Goal: Task Accomplishment & Management: Manage account settings

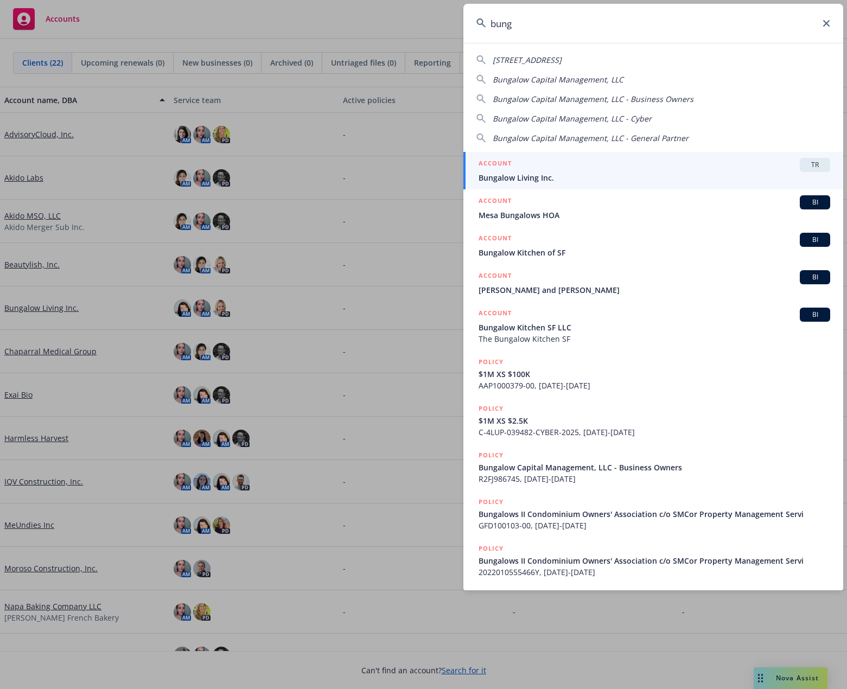
type input "bung"
click at [594, 173] on span "Bungalow Living Inc." at bounding box center [655, 177] width 352 height 11
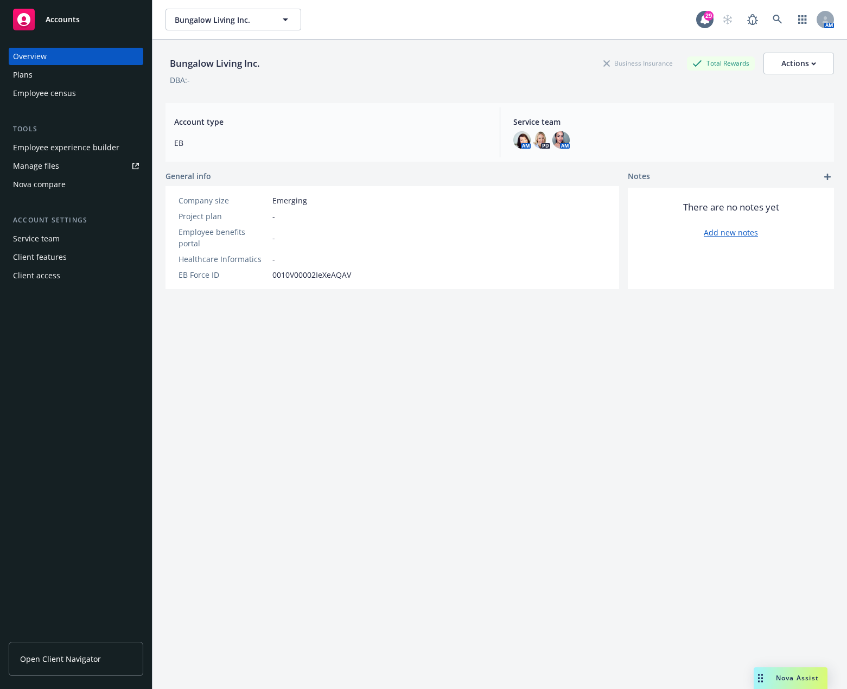
click at [67, 145] on div "Employee experience builder" at bounding box center [66, 147] width 106 height 17
click at [256, 10] on button "Bungalow Living Inc." at bounding box center [233, 20] width 136 height 22
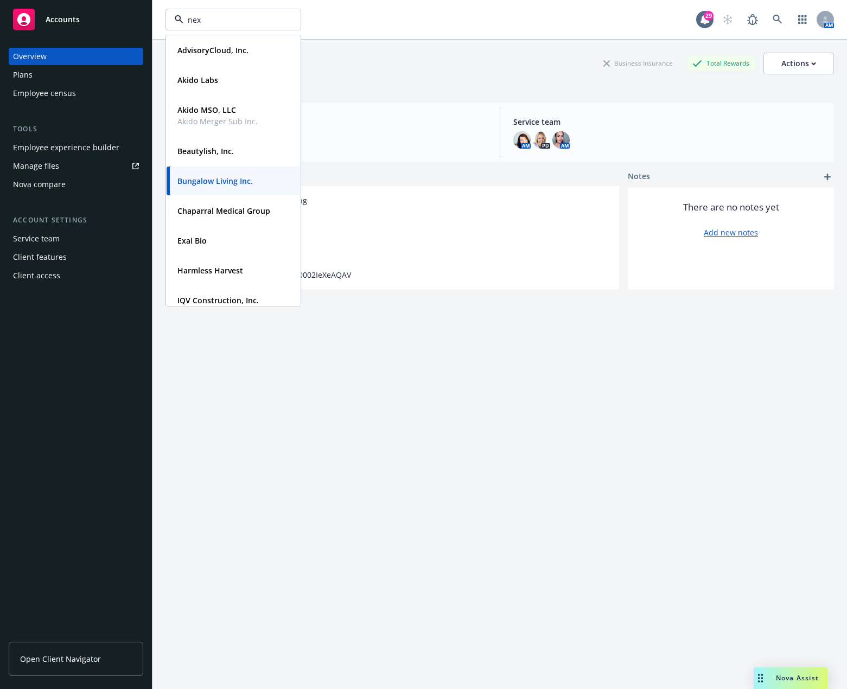
type input "next"
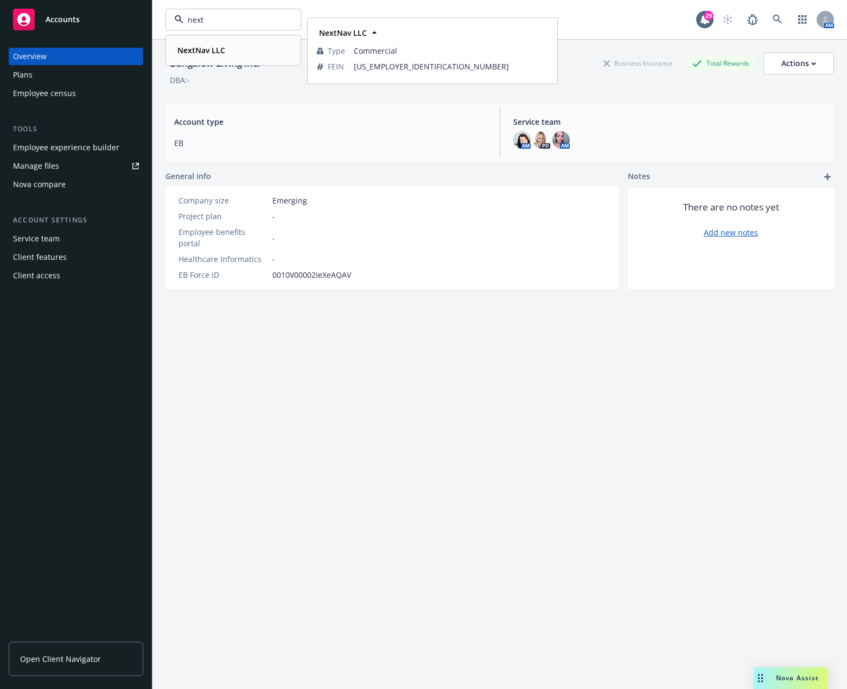
click at [228, 50] on div "NextNav LLC" at bounding box center [233, 50] width 120 height 16
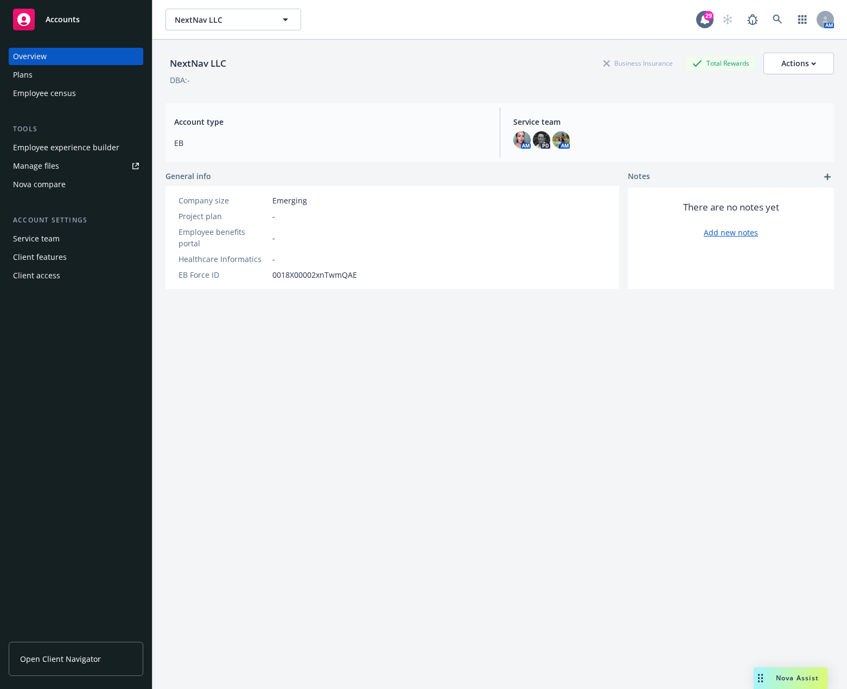
click at [92, 134] on div "Tools" at bounding box center [76, 129] width 135 height 11
click at [87, 152] on div "Employee experience builder" at bounding box center [66, 147] width 106 height 17
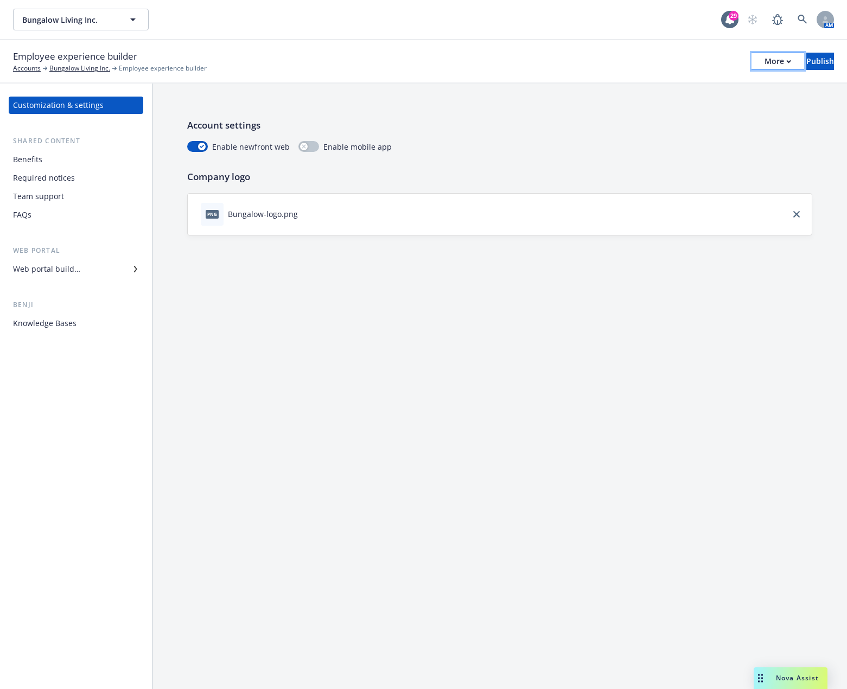
click at [764, 63] on div "More" at bounding box center [777, 61] width 27 height 16
click at [659, 110] on link "Copy portal link" at bounding box center [688, 108] width 161 height 22
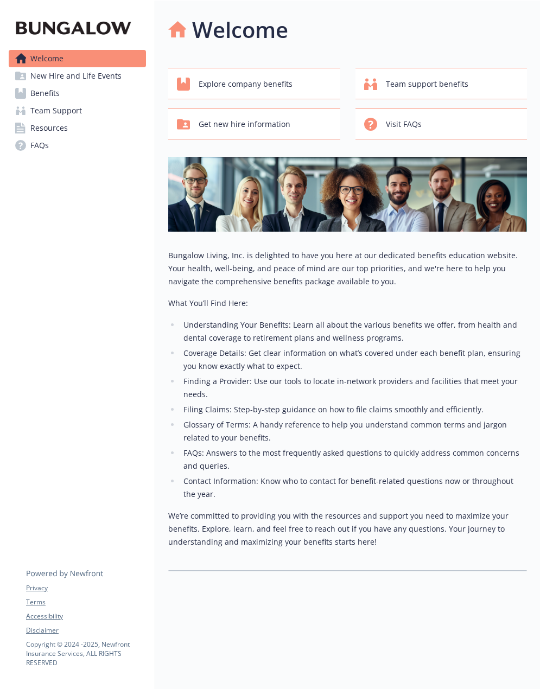
click at [67, 74] on span "New Hire and Life Events" at bounding box center [75, 75] width 91 height 17
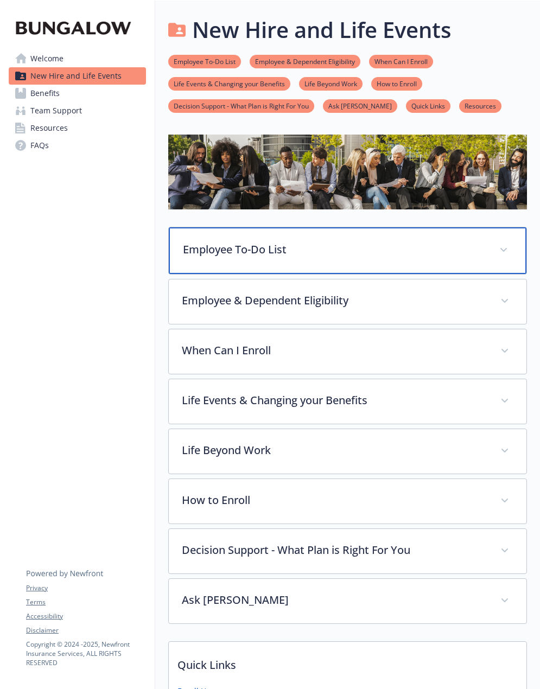
click at [311, 245] on p "Employee To-Do List" at bounding box center [334, 249] width 303 height 16
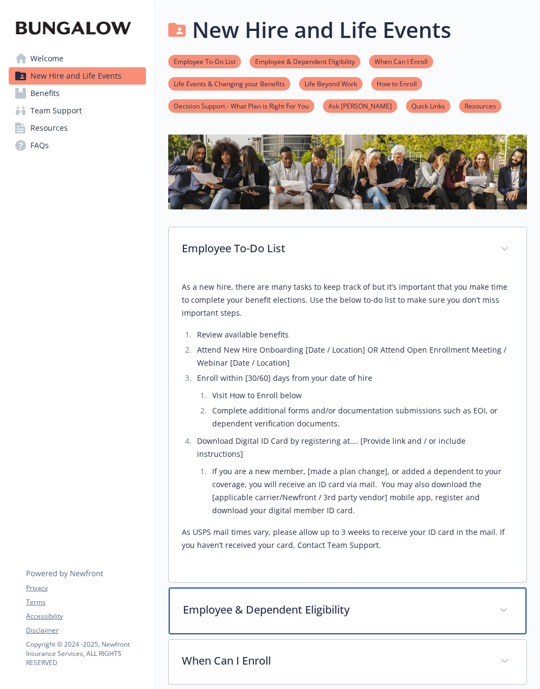
click at [312, 616] on div "Employee & Dependent Eligibility" at bounding box center [348, 611] width 358 height 47
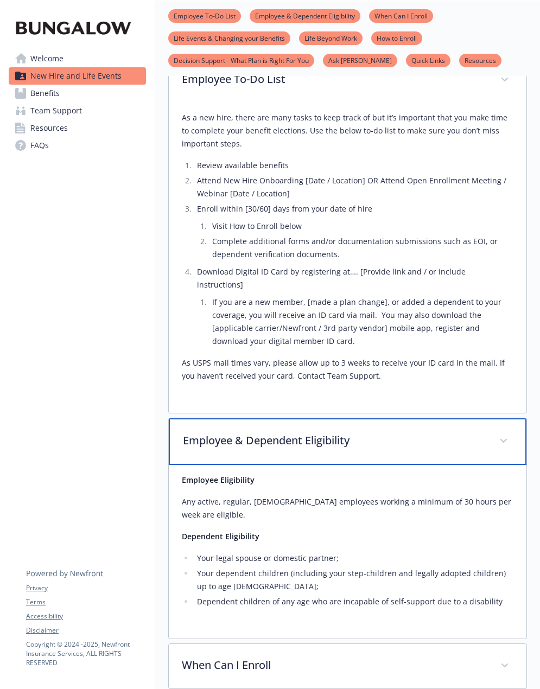
scroll to position [170, 0]
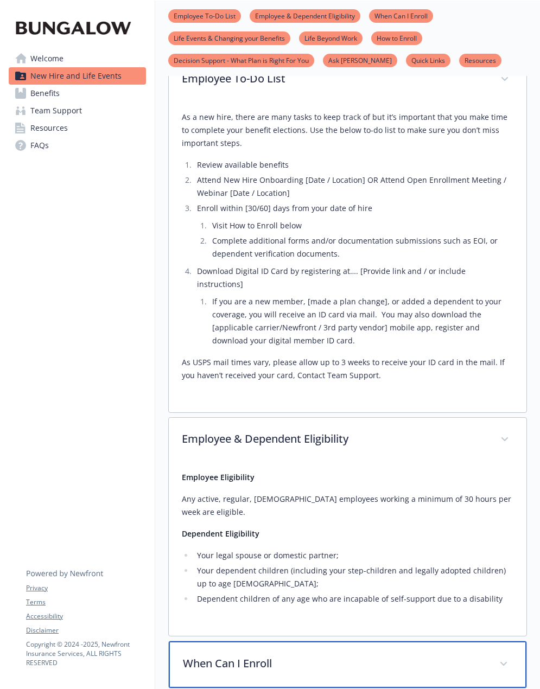
click at [316, 655] on p "When Can I Enroll" at bounding box center [334, 663] width 303 height 16
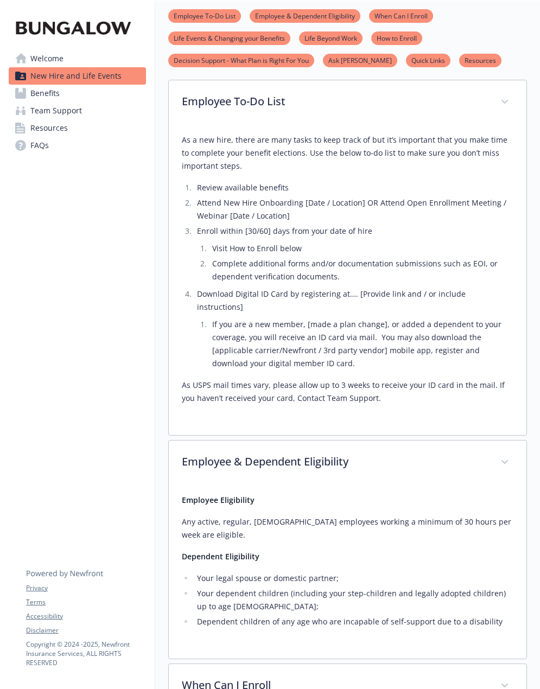
scroll to position [147, 0]
click at [60, 90] on link "Benefits" at bounding box center [77, 93] width 137 height 17
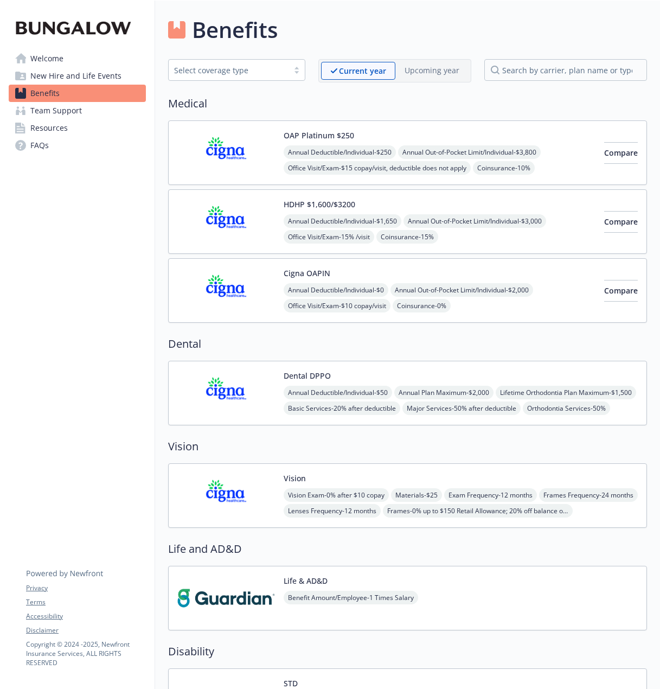
click at [53, 107] on span "Team Support" at bounding box center [56, 110] width 52 height 17
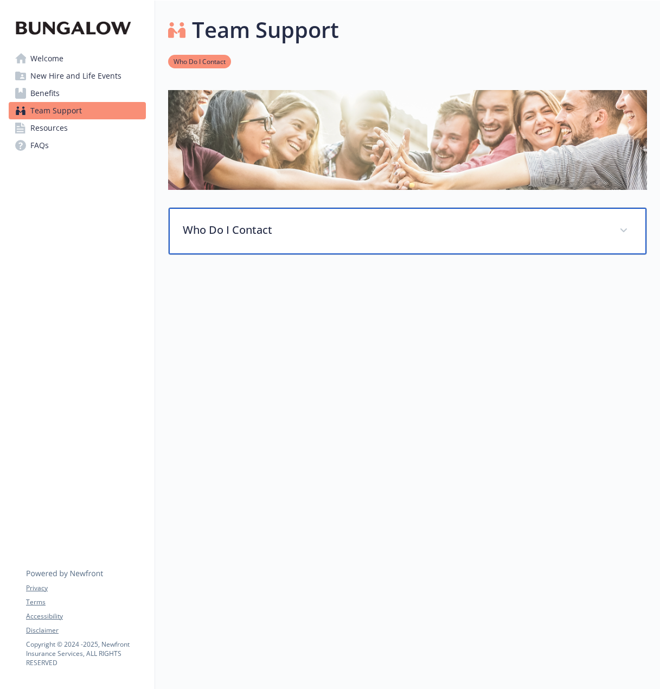
click at [327, 239] on div "Who Do I Contact" at bounding box center [408, 231] width 478 height 47
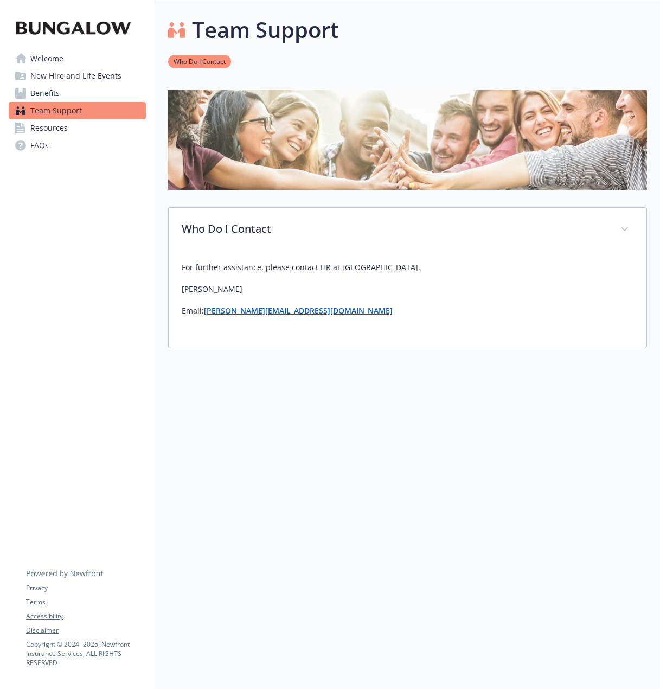
click at [49, 122] on span "Resources" at bounding box center [48, 127] width 37 height 17
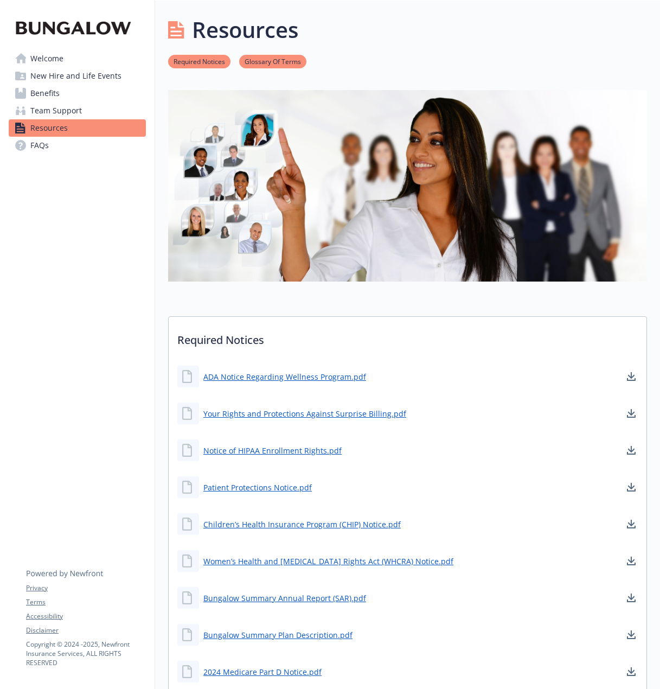
click at [50, 139] on link "FAQs" at bounding box center [77, 145] width 137 height 17
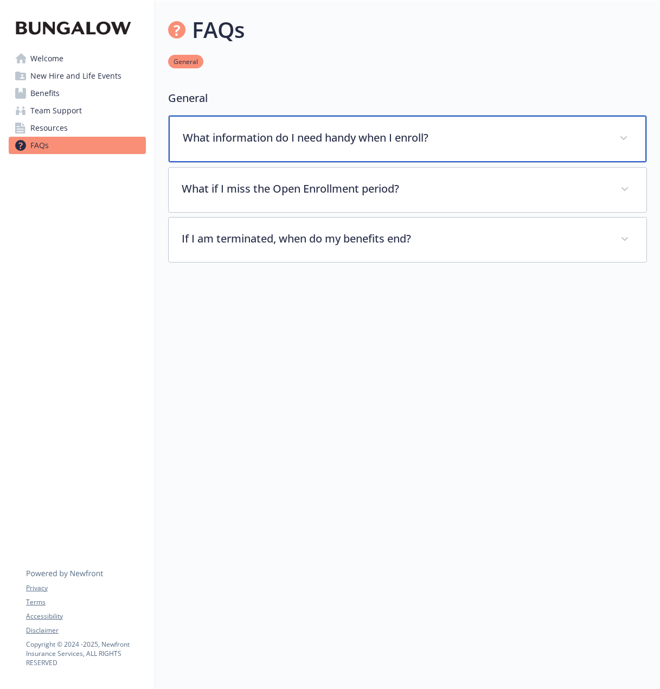
click at [280, 142] on p "What information do I need handy when I enroll?" at bounding box center [395, 138] width 424 height 16
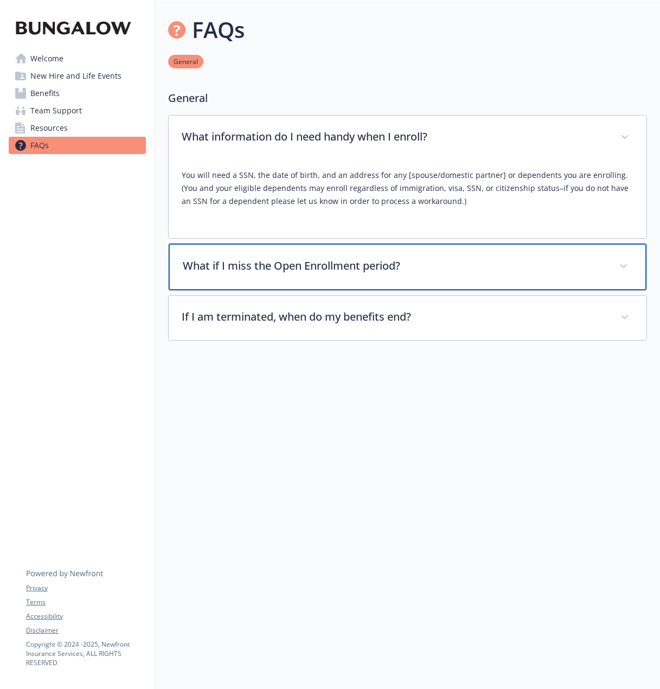
click at [303, 256] on div "What if I miss the Open Enrollment period?" at bounding box center [408, 267] width 478 height 47
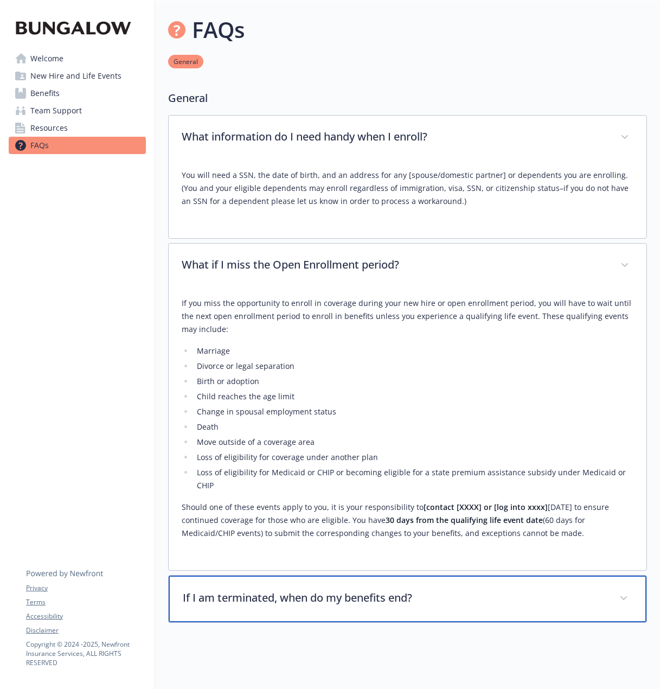
click at [319, 590] on p "If I am terminated, when do my benefits end?" at bounding box center [395, 598] width 424 height 16
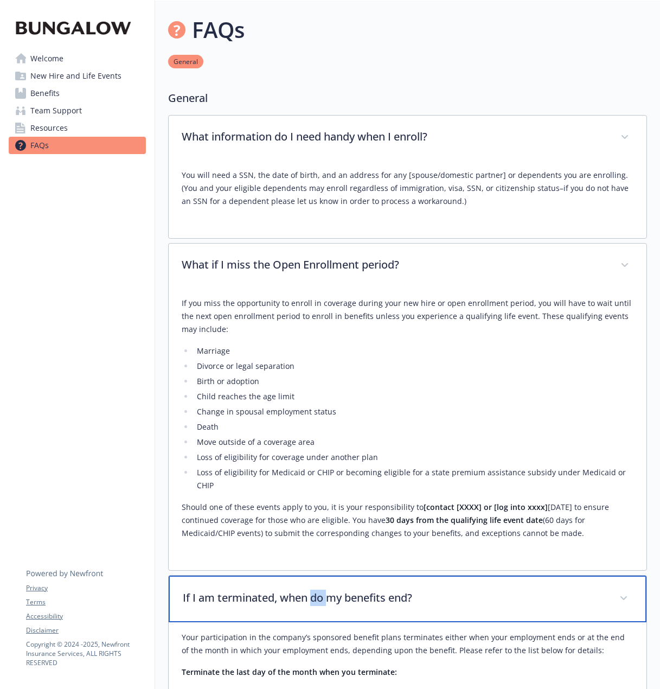
click at [319, 590] on p "If I am terminated, when do my benefits end?" at bounding box center [395, 598] width 424 height 16
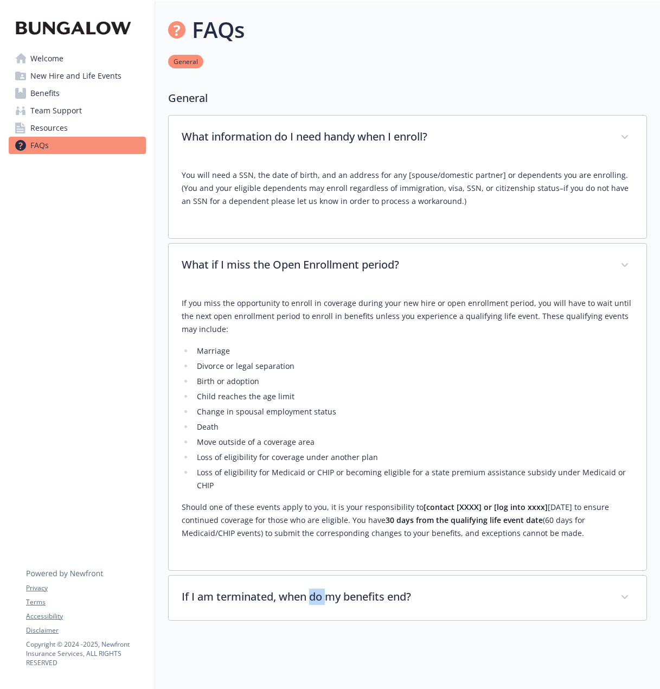
click at [53, 62] on span "Welcome" at bounding box center [46, 58] width 33 height 17
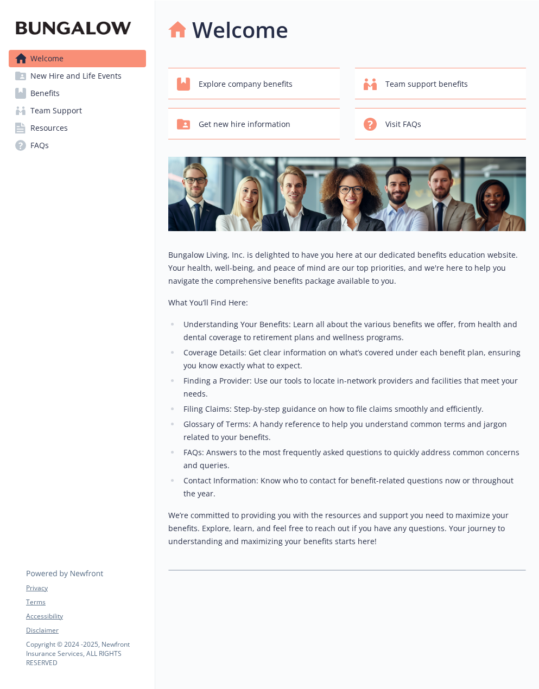
click at [72, 78] on span "New Hire and Life Events" at bounding box center [75, 75] width 91 height 17
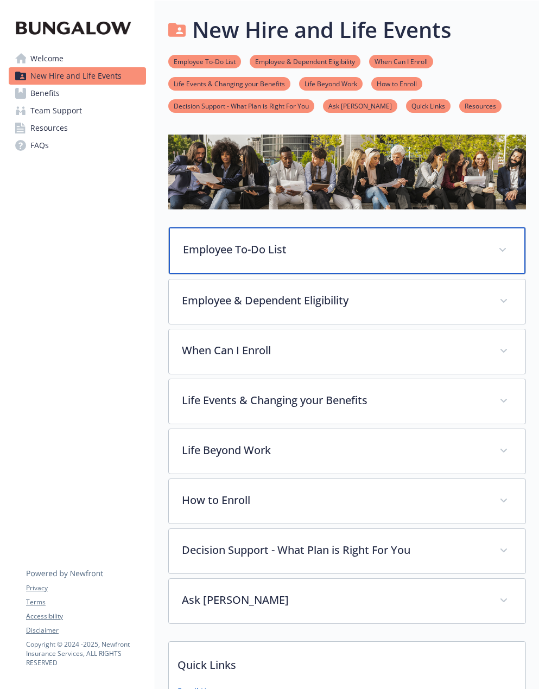
click at [229, 259] on div "Employee To-Do List" at bounding box center [347, 250] width 356 height 47
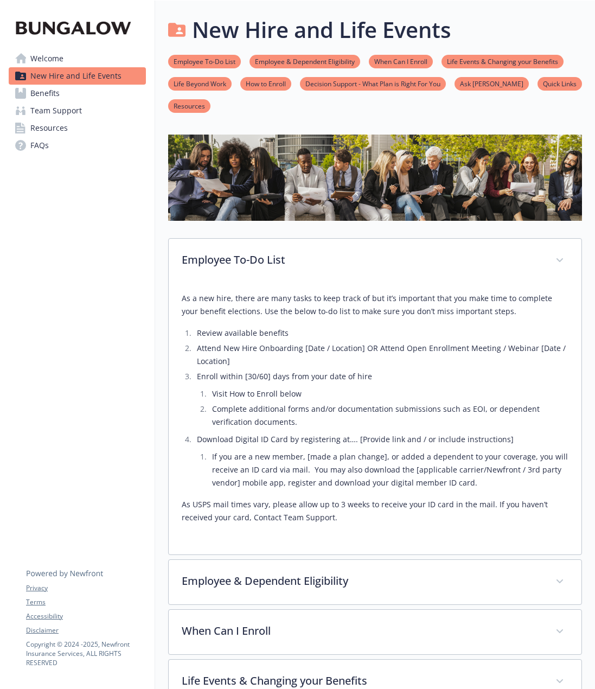
click at [475, 86] on link "Ask Benji" at bounding box center [492, 83] width 74 height 10
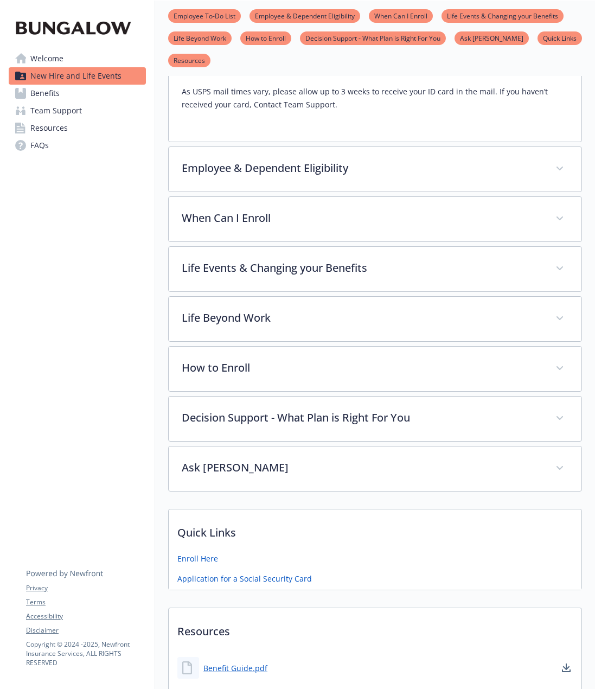
scroll to position [0, 8]
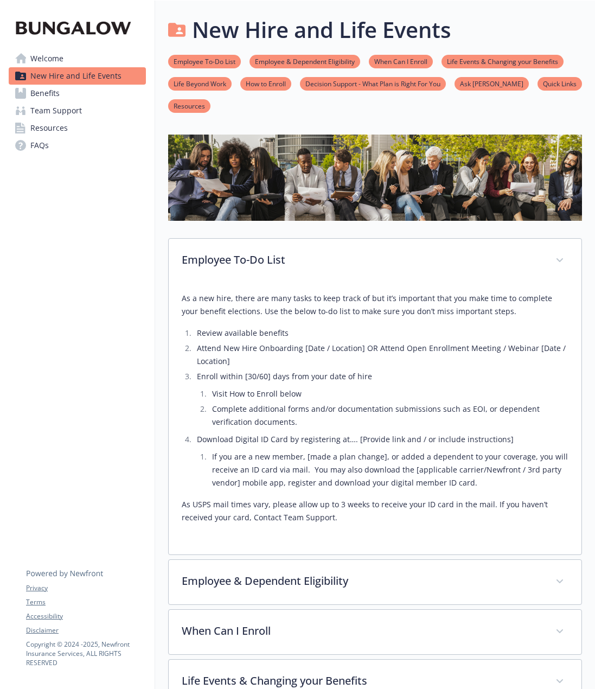
click at [473, 84] on link "Ask Benji" at bounding box center [492, 83] width 74 height 10
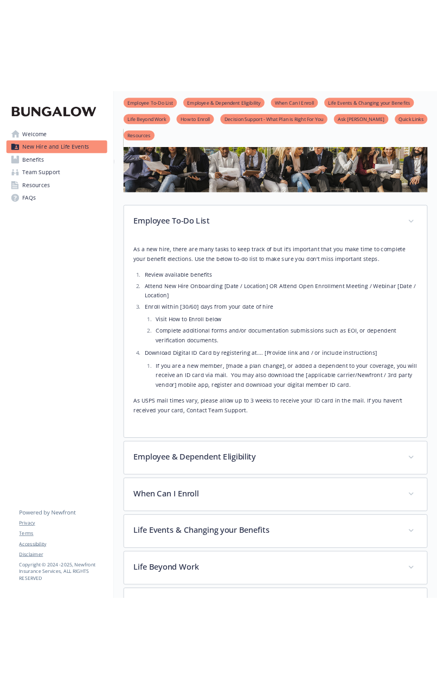
scroll to position [84, 8]
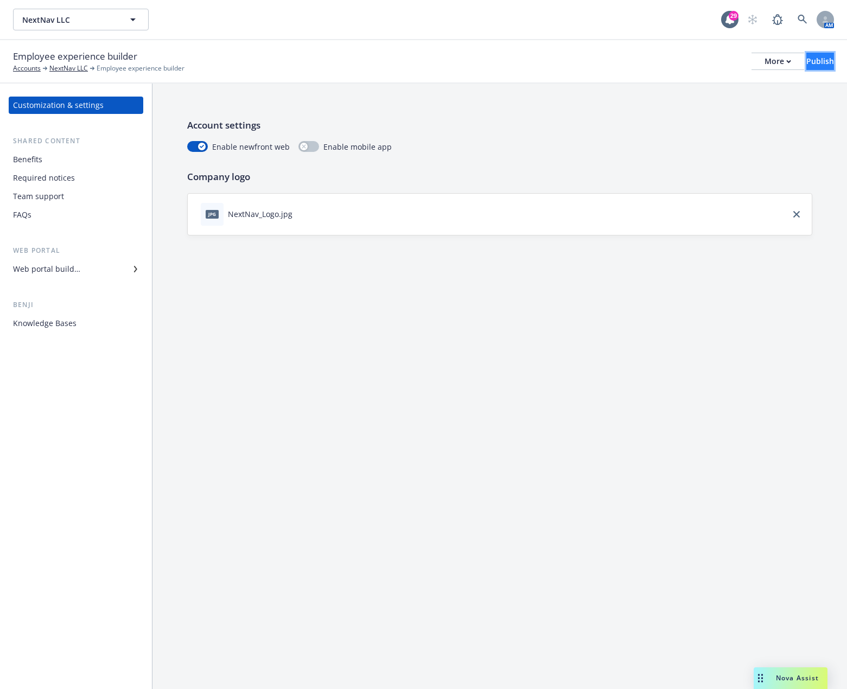
click at [806, 64] on div "Publish" at bounding box center [820, 61] width 28 height 16
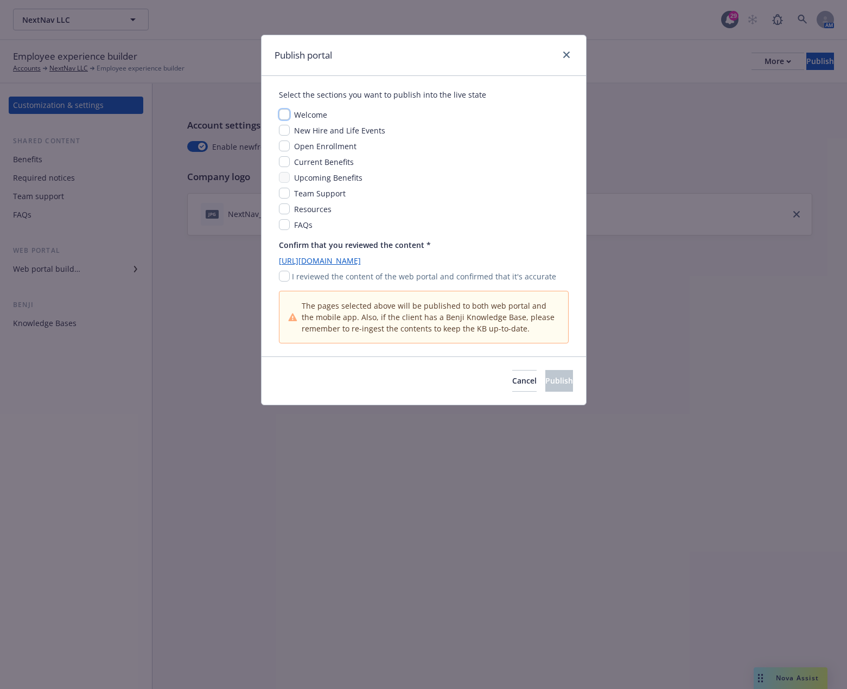
click at [284, 117] on input "checkbox" at bounding box center [284, 114] width 11 height 11
checkbox input "true"
click at [283, 135] on input "checkbox" at bounding box center [284, 130] width 11 height 11
checkbox input "true"
click at [285, 143] on input "checkbox" at bounding box center [284, 146] width 11 height 11
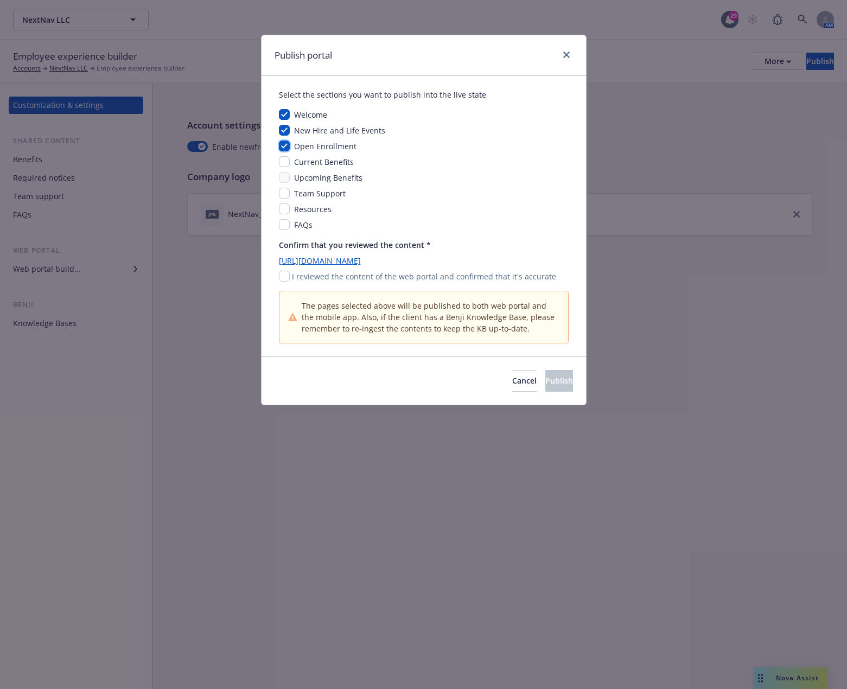
checkbox input "true"
click at [282, 160] on input "checkbox" at bounding box center [284, 161] width 11 height 11
checkbox input "true"
click at [283, 176] on input "checkbox" at bounding box center [284, 177] width 11 height 11
checkbox input "true"
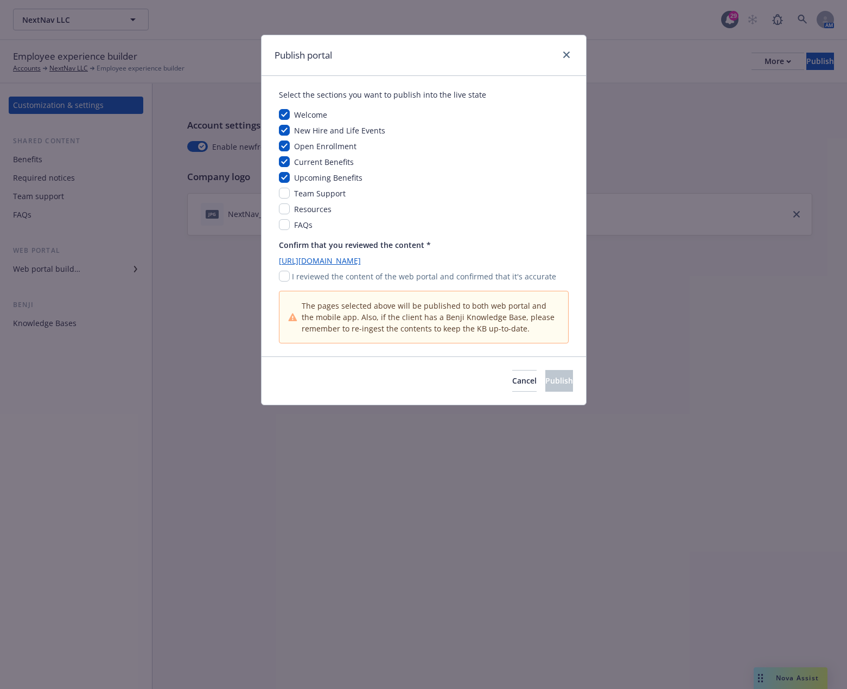
click at [286, 187] on div "Welcome New Hire and Life Events Open Enrollment Current Benefits Upcoming Bene…" at bounding box center [424, 170] width 290 height 122
click at [285, 193] on input "checkbox" at bounding box center [284, 193] width 11 height 11
checkbox input "true"
click at [285, 204] on input "checkbox" at bounding box center [284, 208] width 11 height 11
checkbox input "true"
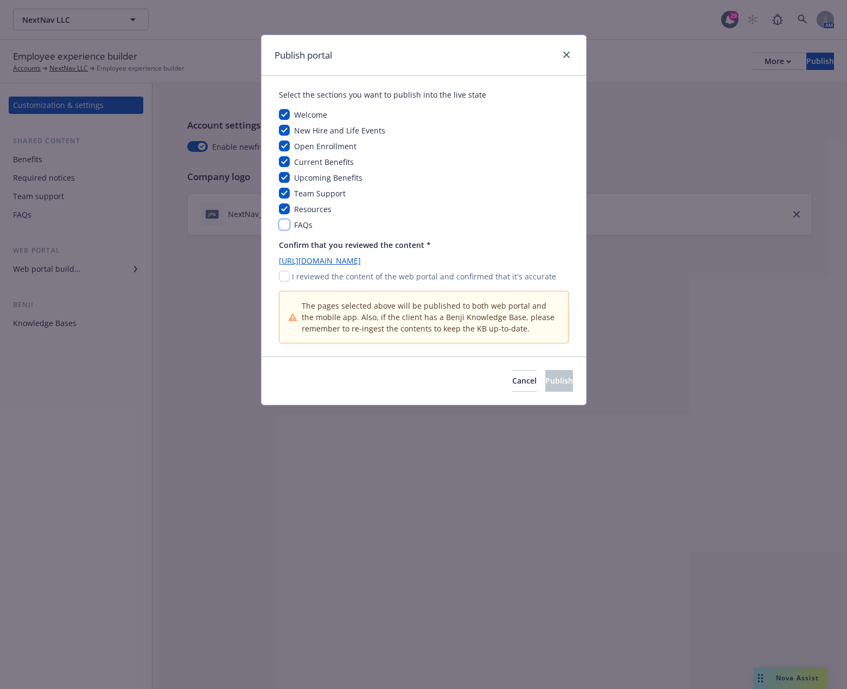
click at [285, 223] on input "checkbox" at bounding box center [284, 224] width 11 height 11
checkbox input "true"
click at [289, 271] on input "checkbox" at bounding box center [284, 276] width 11 height 11
checkbox input "true"
click at [545, 377] on span "Publish" at bounding box center [559, 380] width 28 height 10
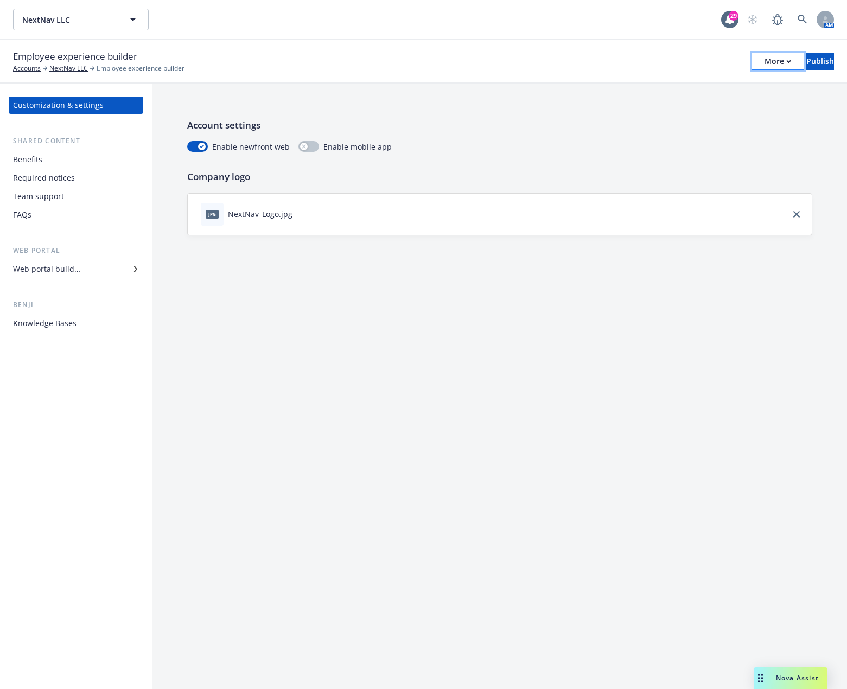
click at [764, 66] on div "More" at bounding box center [777, 61] width 27 height 16
click at [668, 111] on link "Copy portal link" at bounding box center [688, 108] width 161 height 22
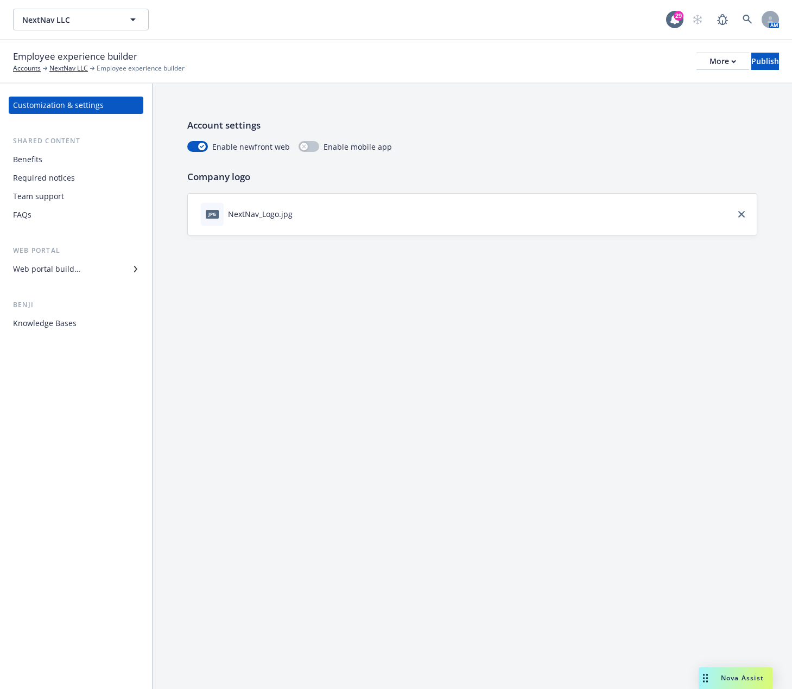
click at [63, 274] on div "Web portal builder" at bounding box center [46, 268] width 67 height 17
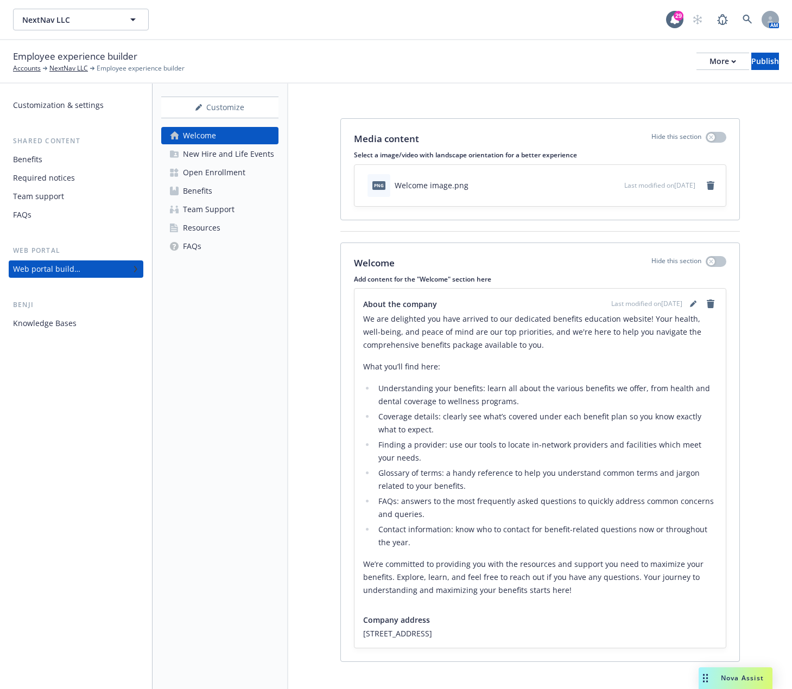
click at [235, 160] on div "New Hire and Life Events" at bounding box center [228, 153] width 91 height 17
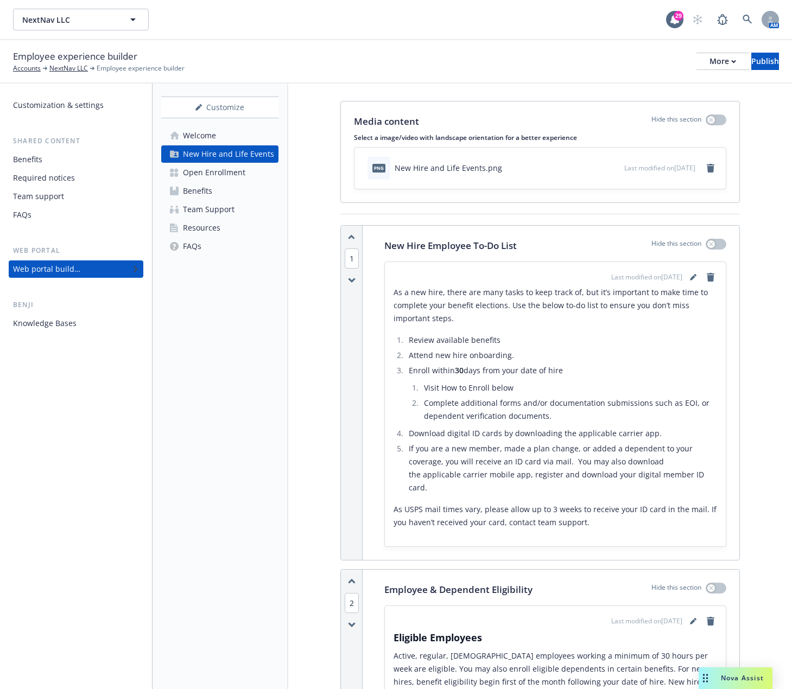
scroll to position [17, 0]
click at [468, 296] on p "As a new hire, there are many tasks to keep track of, but it’s important to mak…" at bounding box center [554, 305] width 323 height 39
click at [26, 301] on div "Benji" at bounding box center [76, 304] width 135 height 11
click at [19, 305] on div "Benji" at bounding box center [76, 304] width 135 height 11
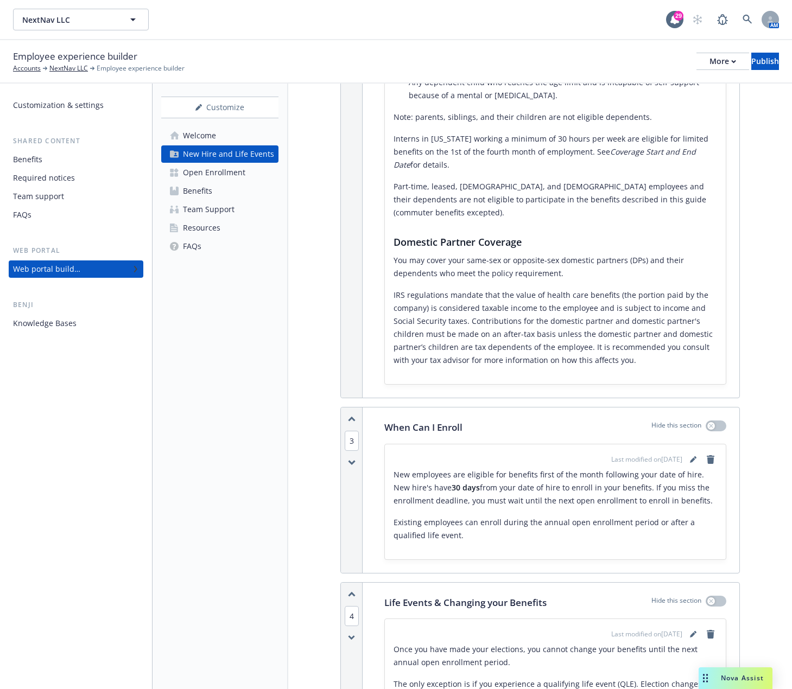
scroll to position [735, 0]
